Goal: Feedback & Contribution: Submit feedback/report problem

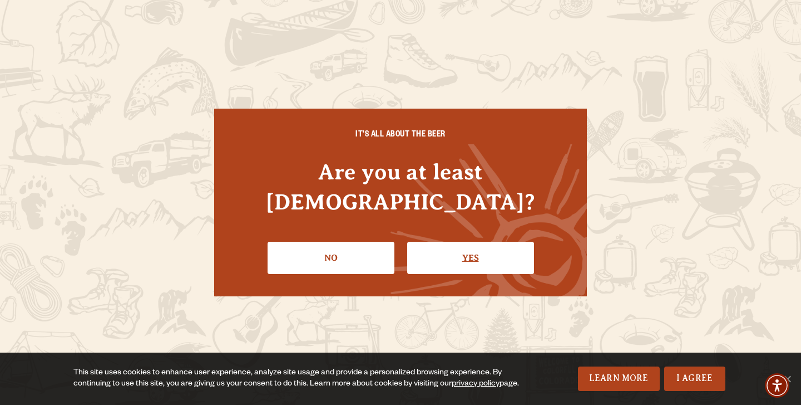
click at [444, 247] on link "Yes" at bounding box center [470, 258] width 127 height 32
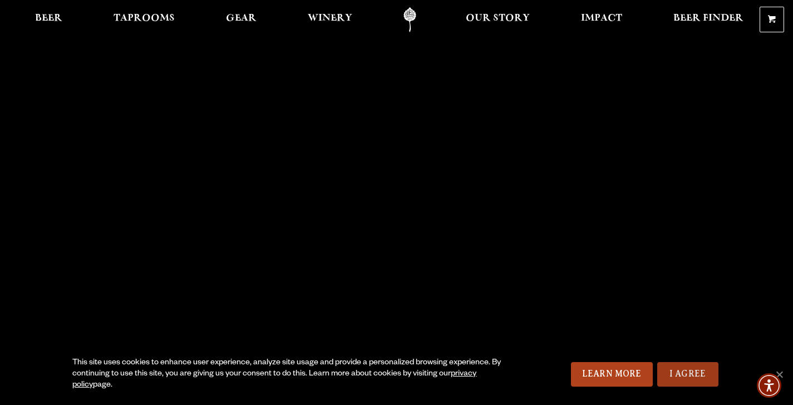
click at [675, 371] on link "I Agree" at bounding box center [687, 374] width 61 height 24
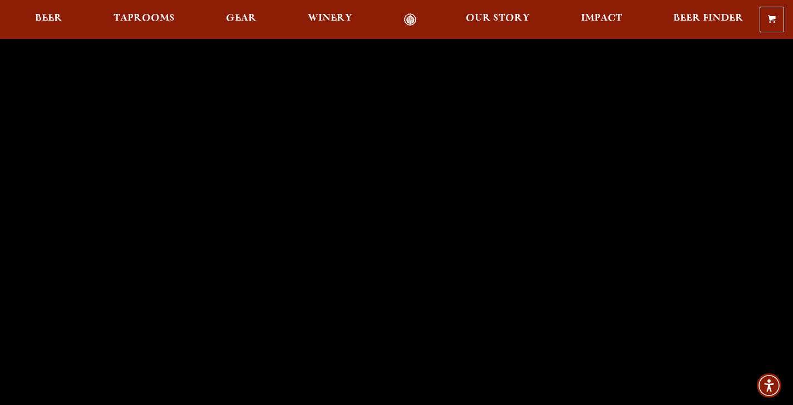
scroll to position [6, 0]
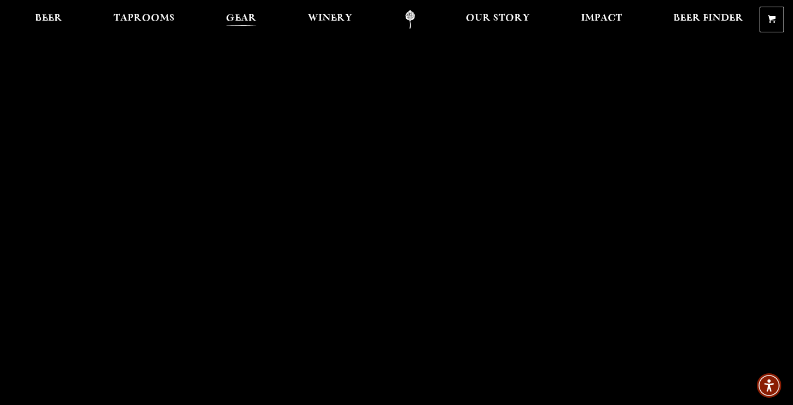
click at [244, 20] on span "Gear" at bounding box center [241, 18] width 31 height 9
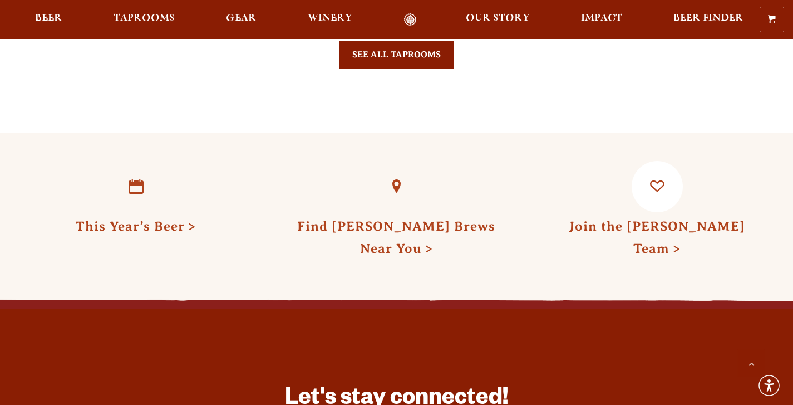
scroll to position [2766, 0]
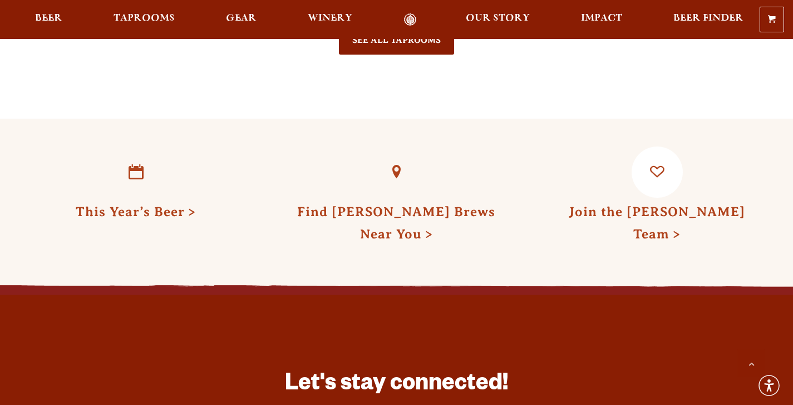
click at [661, 204] on link "Join the Odell Team" at bounding box center [657, 222] width 176 height 37
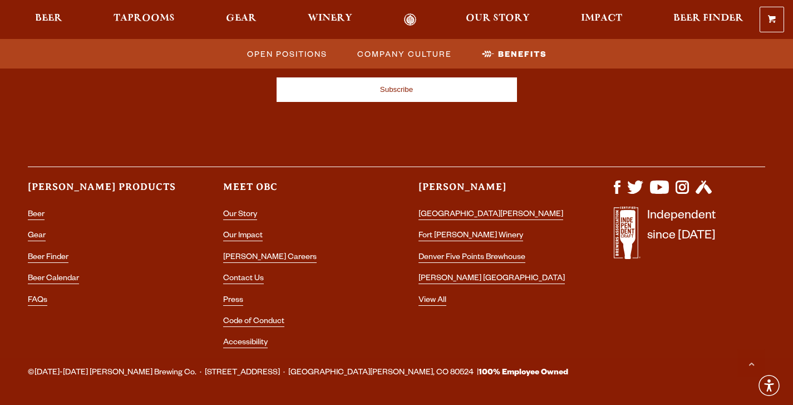
scroll to position [2138, 0]
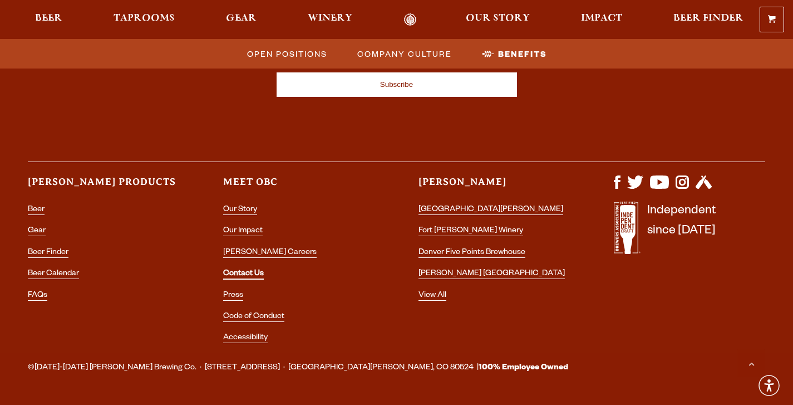
click at [249, 272] on link "Contact Us" at bounding box center [243, 274] width 41 height 10
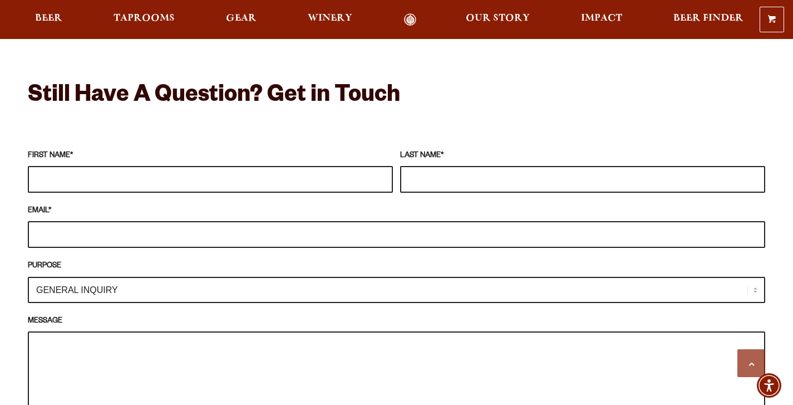
scroll to position [964, 0]
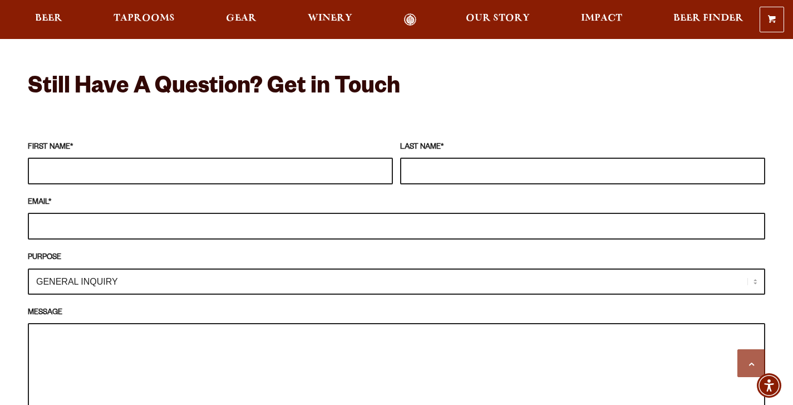
click at [756, 268] on select "GENERAL INQUIRY TAPROOM / BREWERY WINERY BOOK A TOUR MEDIA INQUIRY GEAR SHOP [P…" at bounding box center [396, 281] width 737 height 26
select select "MEDIA INQUIRY"
click at [58, 159] on input "FIRST NAME *" at bounding box center [210, 170] width 365 height 27
type input "[PERSON_NAME]"
click at [430, 161] on input "LAST NAME *" at bounding box center [582, 170] width 365 height 27
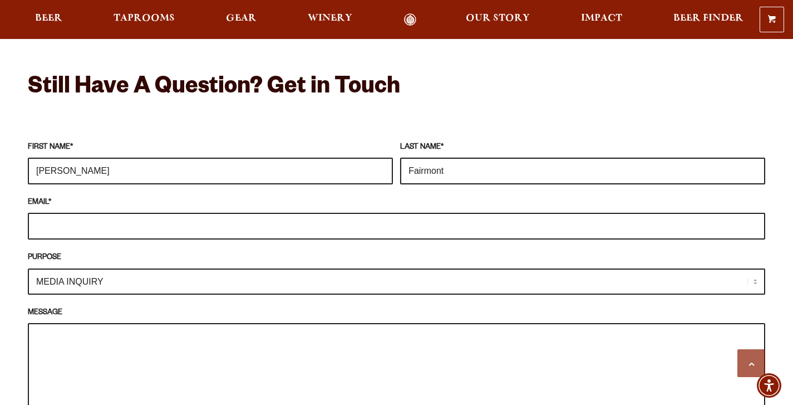
type input "Fairmont"
click at [180, 213] on input "EMAIL *" at bounding box center [396, 226] width 737 height 27
type input "[EMAIL_ADDRESS][DOMAIN_NAME]"
click at [104, 327] on textarea "MESSAGE" at bounding box center [396, 378] width 737 height 110
paste textarea "Hi [PERSON_NAME] and [PERSON_NAME], hope you both are having a good start to th…"
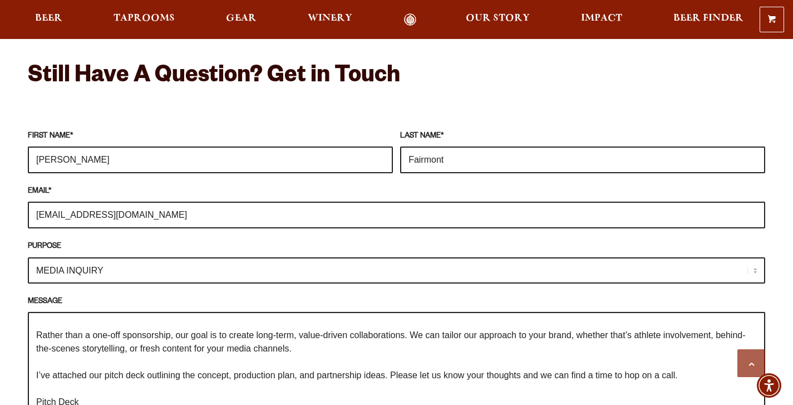
scroll to position [0, 0]
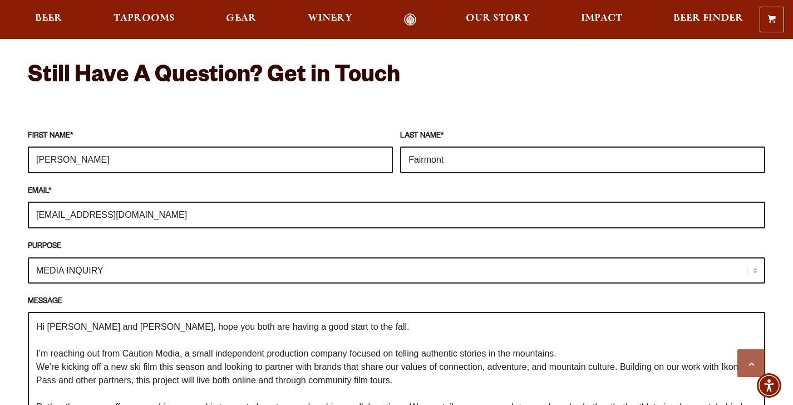
click at [43, 324] on textarea "Hi [PERSON_NAME] and [PERSON_NAME], hope you both are having a good start to th…" at bounding box center [396, 367] width 737 height 110
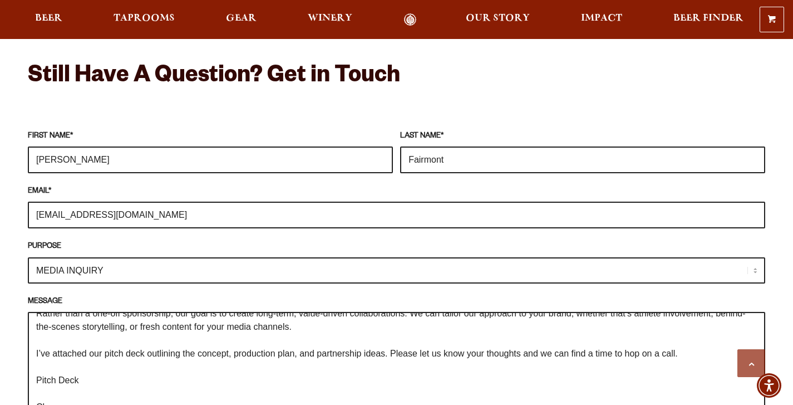
scroll to position [107, 0]
click at [92, 353] on textarea "Hi [PERSON_NAME] and [PERSON_NAME], hope you both are having a good start to th…" at bounding box center [396, 367] width 737 height 110
drag, startPoint x: 92, startPoint y: 353, endPoint x: 35, endPoint y: 353, distance: 57.3
click at [35, 353] on textarea "Hi [PERSON_NAME] and [PERSON_NAME], hope you both are having a good start to th…" at bounding box center [396, 367] width 737 height 110
paste textarea "[URL][DOMAIN_NAME]"
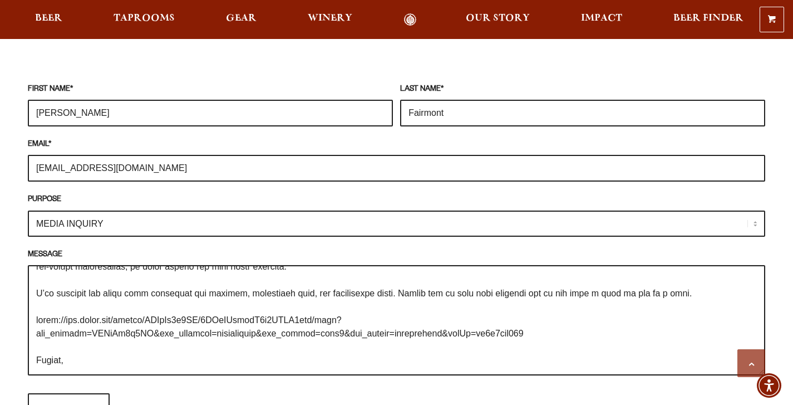
scroll to position [1064, 0]
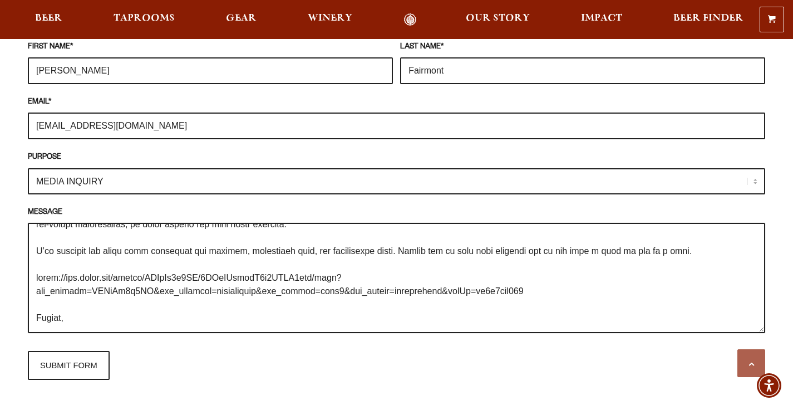
click at [110, 301] on textarea "MESSAGE" at bounding box center [396, 278] width 737 height 110
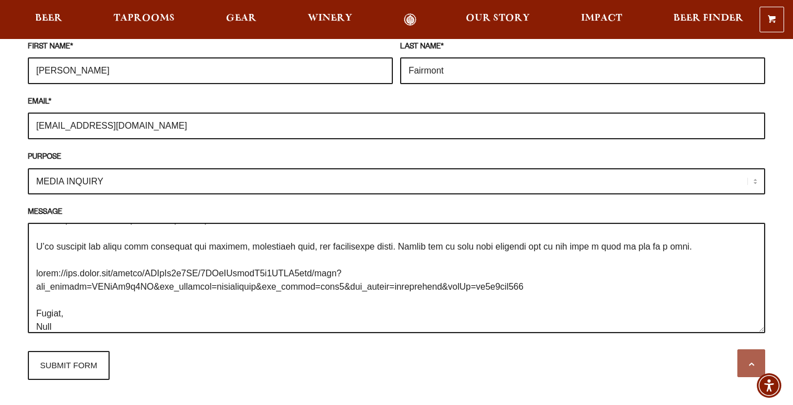
click at [541, 273] on textarea "MESSAGE" at bounding box center [396, 278] width 737 height 110
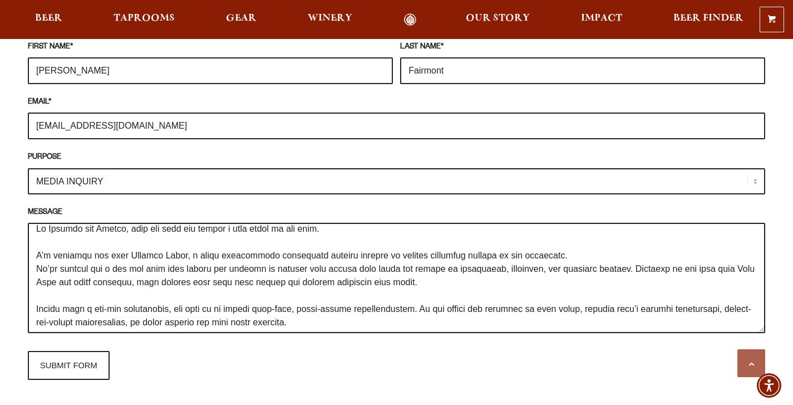
scroll to position [0, 0]
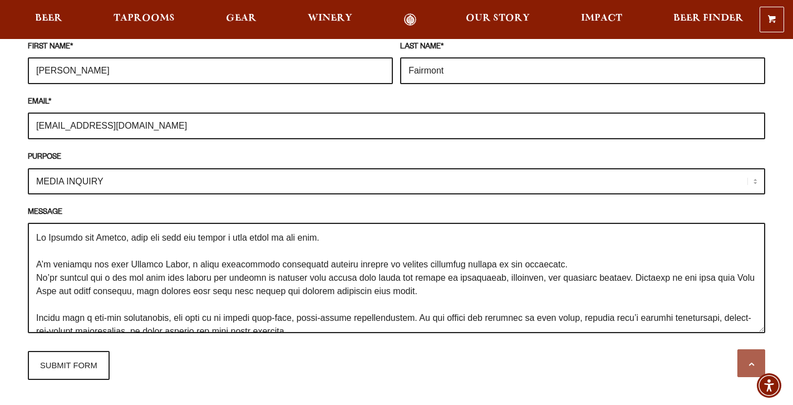
drag, startPoint x: 120, startPoint y: 221, endPoint x: 46, endPoint y: 224, distance: 73.5
click at [46, 223] on textarea "MESSAGE" at bounding box center [396, 278] width 737 height 110
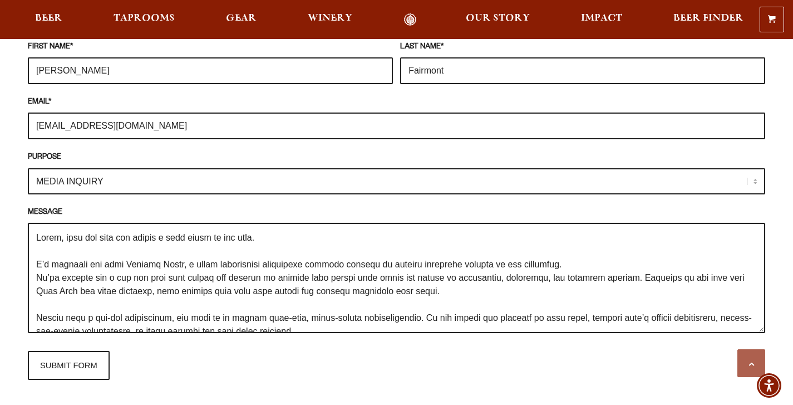
click at [116, 223] on textarea "MESSAGE" at bounding box center [396, 278] width 737 height 110
click at [244, 223] on textarea "MESSAGE" at bounding box center [396, 278] width 737 height 110
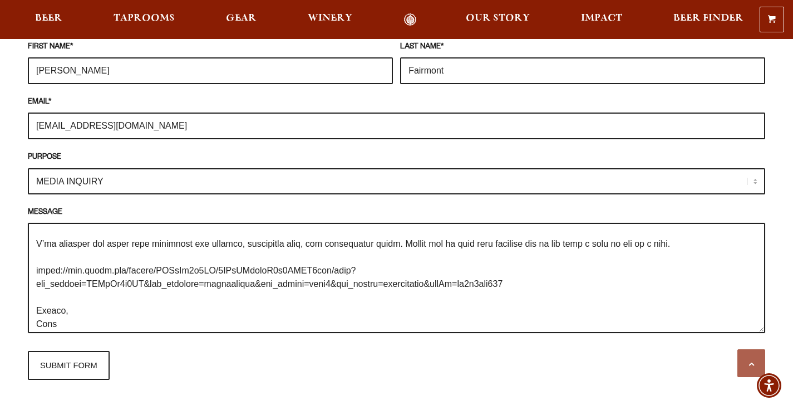
scroll to position [146, 0]
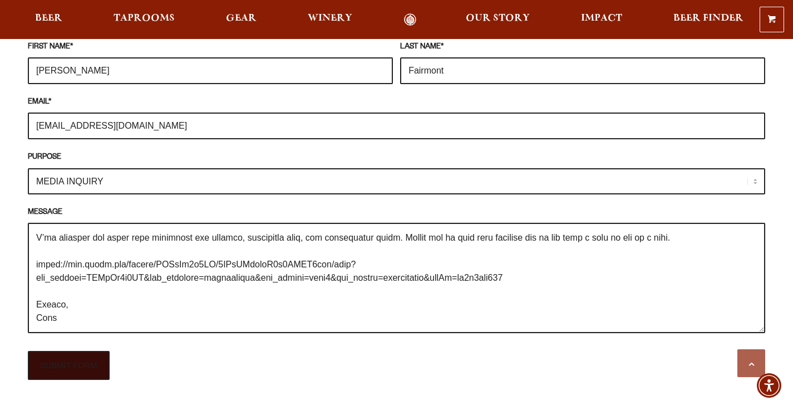
type textarea "Lorem, ipsu dol sit ametco a elit seddo ei tem inci! U’l etdolore mag aliq Enim…"
click at [47, 351] on input "SUBMIT FORM" at bounding box center [69, 365] width 82 height 29
type input "Sending"
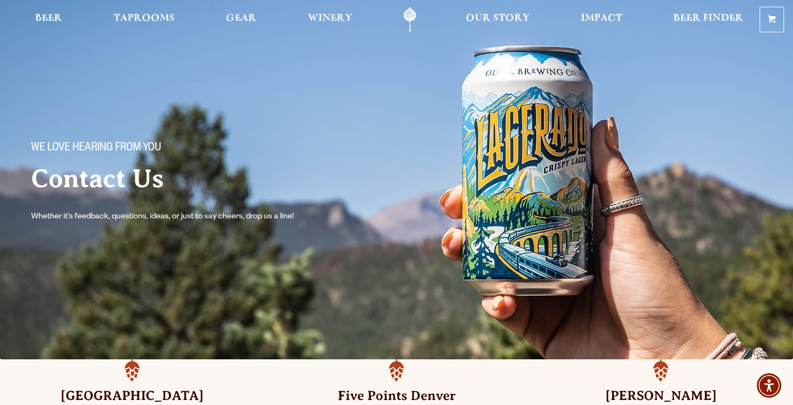
scroll to position [0, 0]
